Goal: Task Accomplishment & Management: Manage account settings

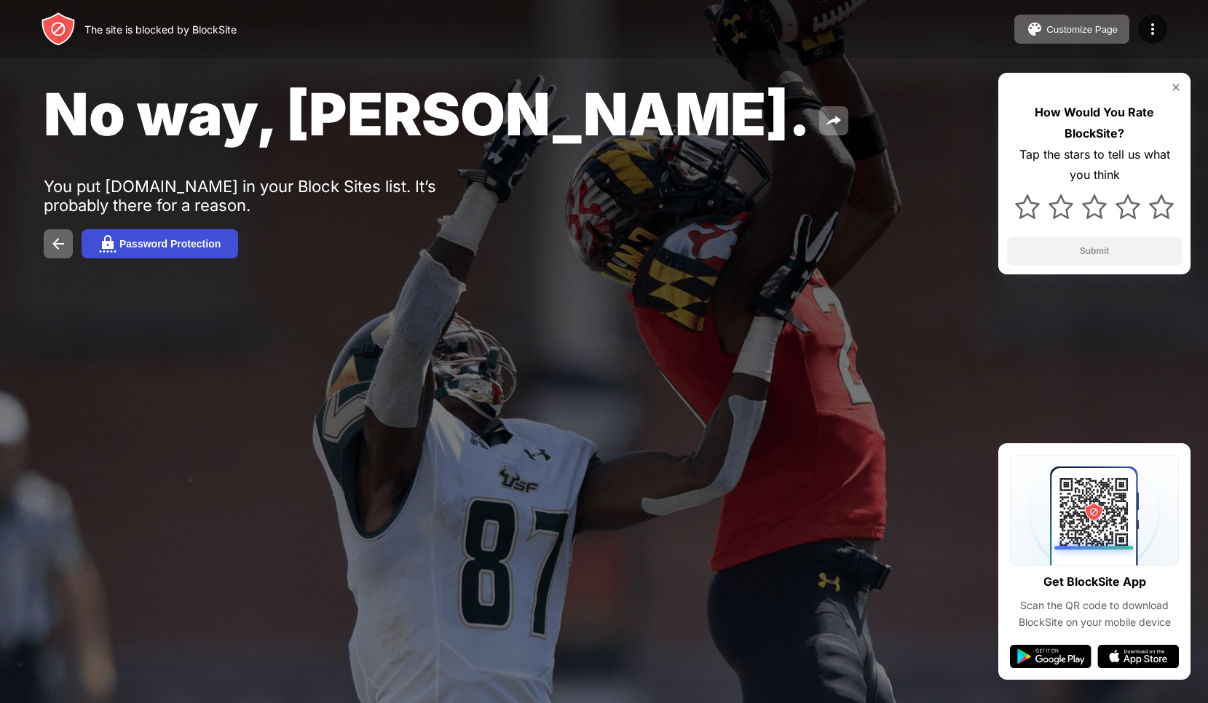
click at [178, 244] on div "Password Protection" at bounding box center [169, 244] width 101 height 12
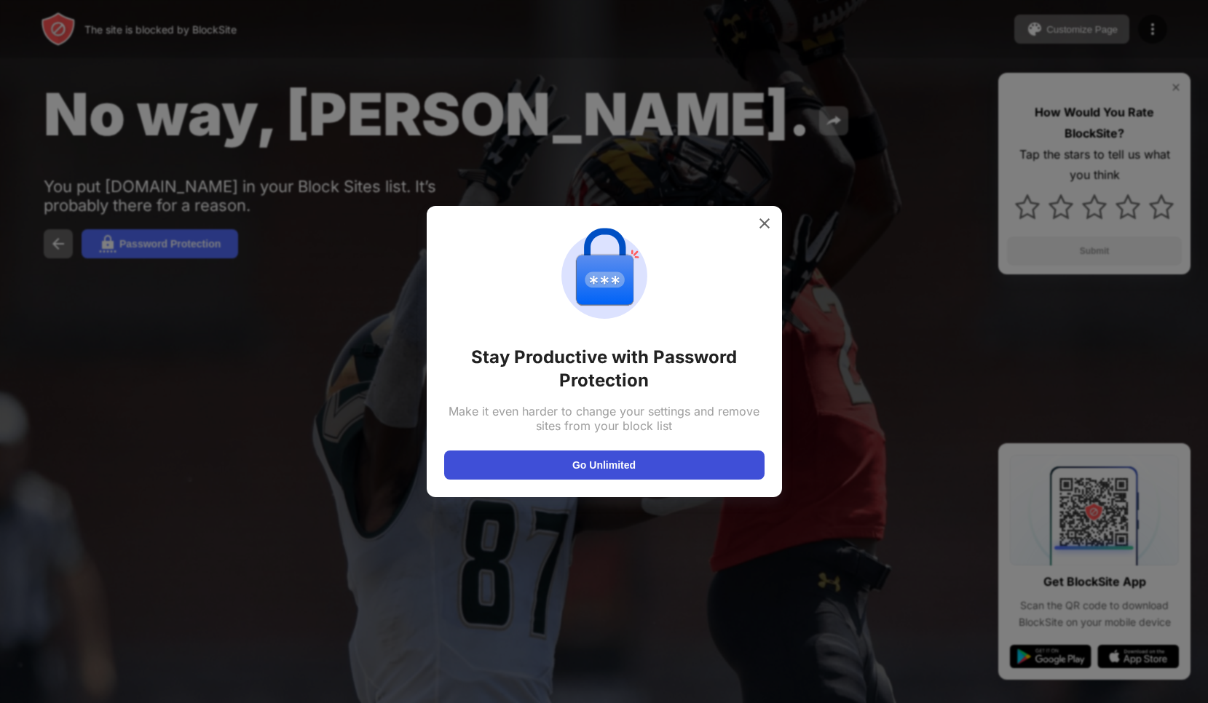
click at [511, 475] on button "Go Unlimited" at bounding box center [604, 465] width 320 height 29
click at [758, 218] on img at bounding box center [764, 223] width 15 height 15
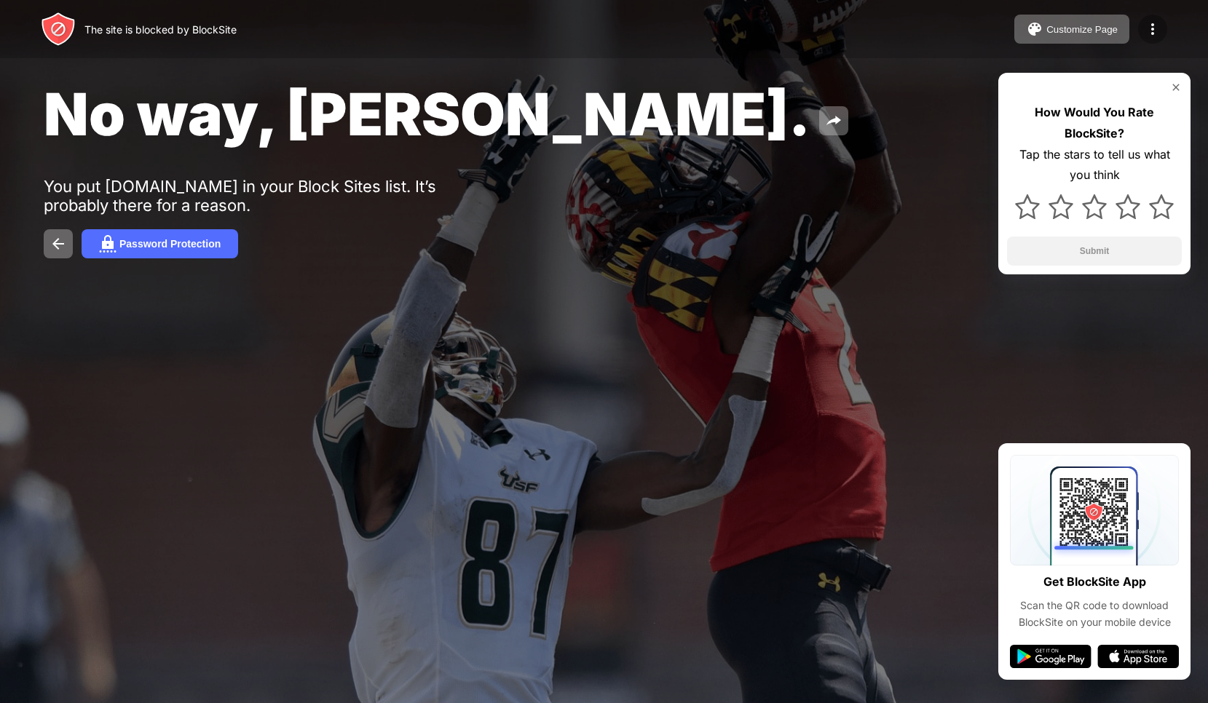
click at [1151, 36] on img at bounding box center [1152, 28] width 17 height 17
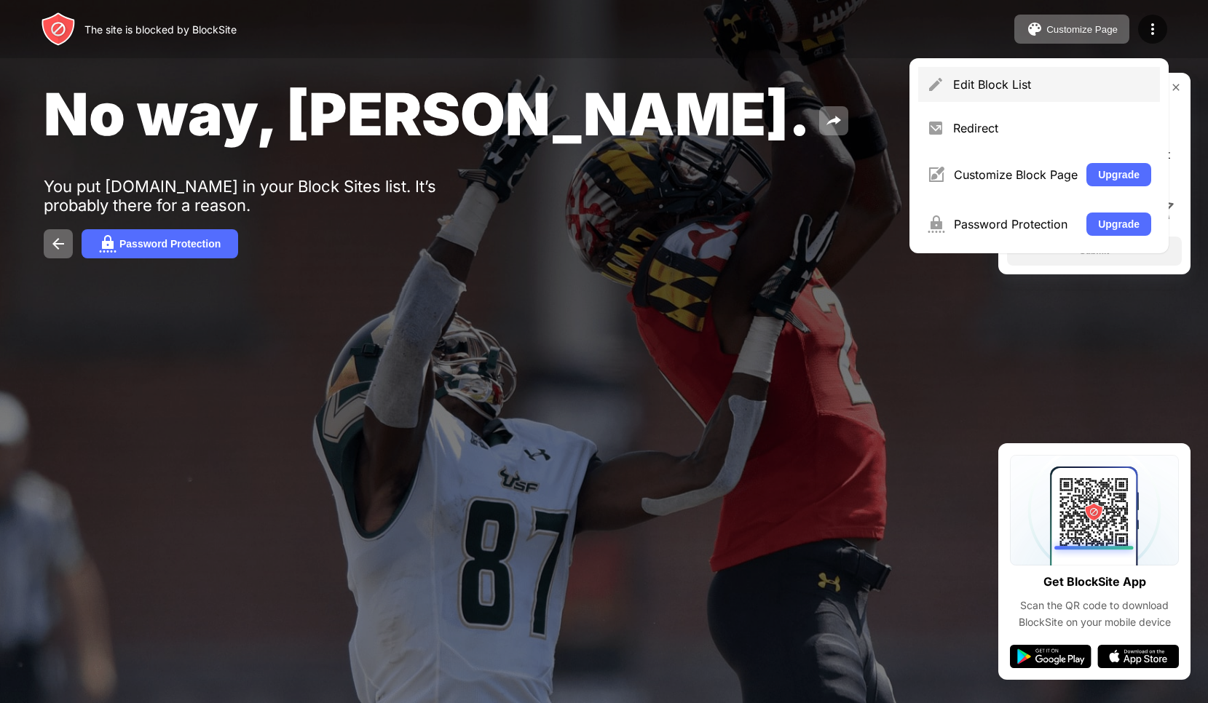
click at [995, 90] on div "Edit Block List" at bounding box center [1052, 84] width 198 height 15
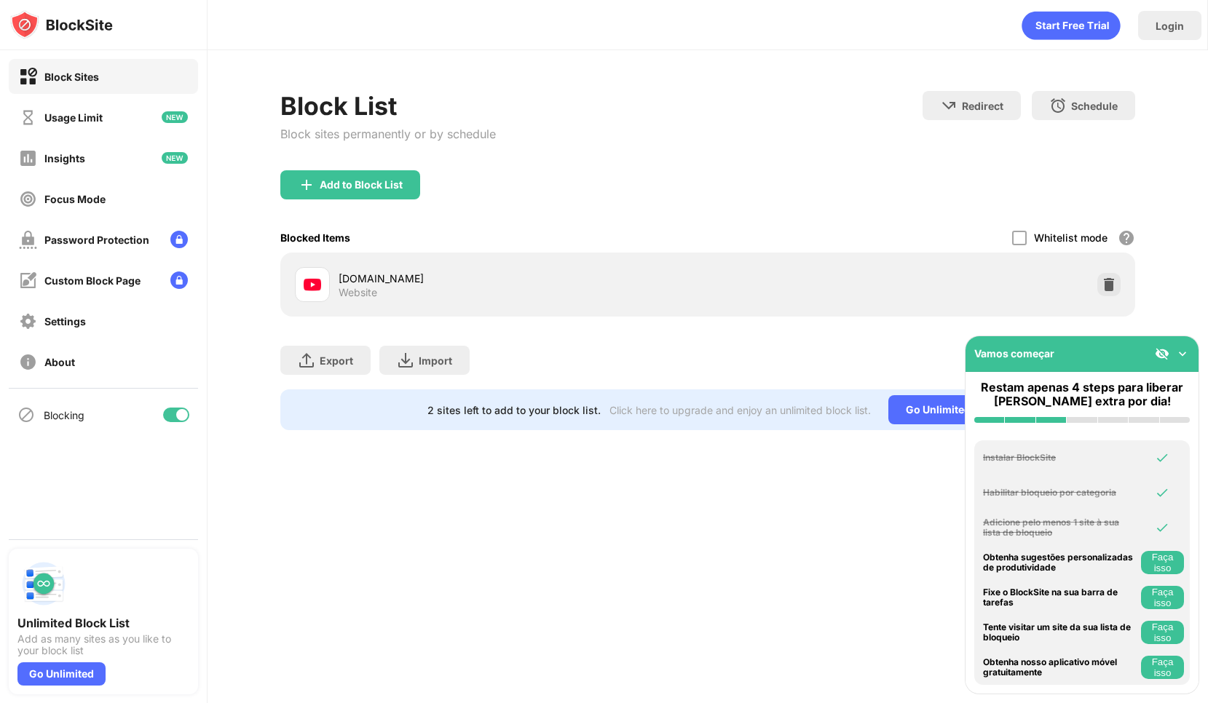
click at [393, 291] on div "youtube.com Website" at bounding box center [523, 285] width 369 height 28
click at [1111, 277] on img at bounding box center [1109, 284] width 15 height 15
